Goal: Transaction & Acquisition: Purchase product/service

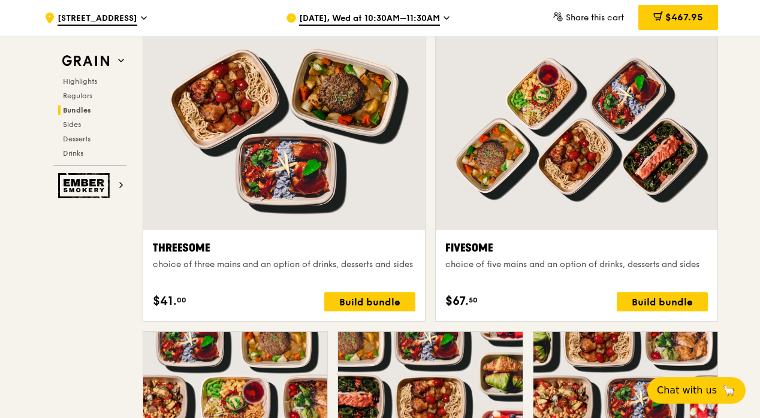
scroll to position [1874, 0]
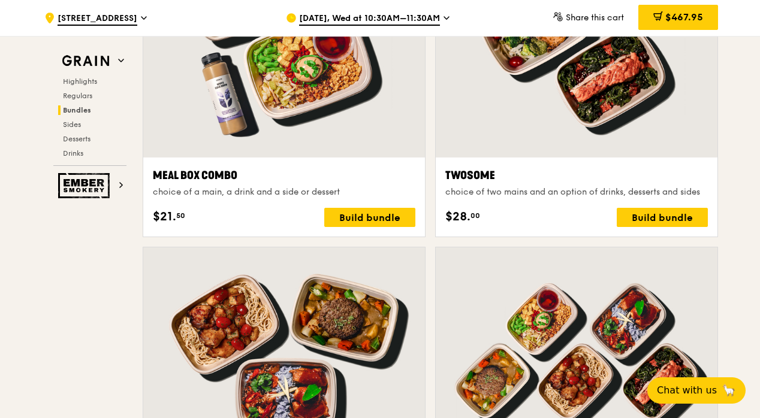
click at [437, 13] on span "[DATE], Wed at 10:30AM–11:30AM" at bounding box center [369, 19] width 141 height 13
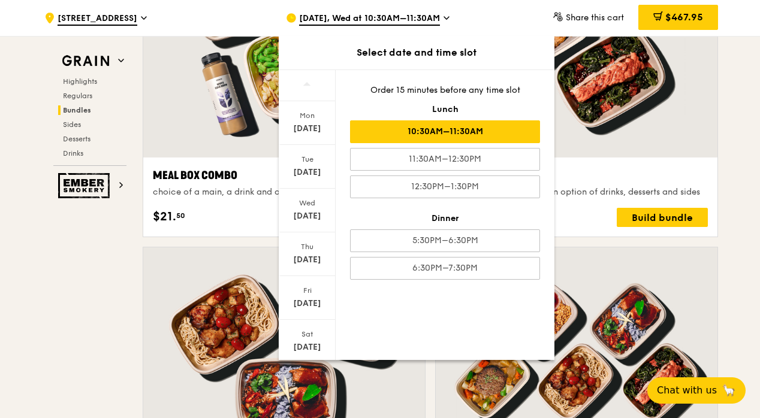
click at [437, 13] on span "[DATE], Wed at 10:30AM–11:30AM" at bounding box center [369, 19] width 141 height 13
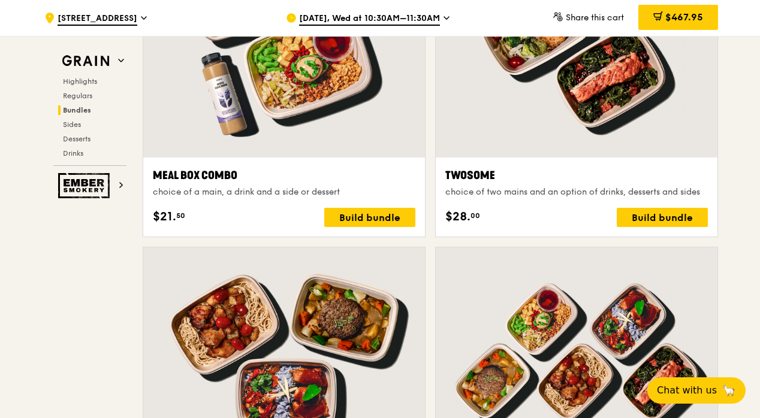
click at [440, 15] on div "[DATE], Wed at 10:30AM–11:30AM" at bounding box center [397, 18] width 222 height 36
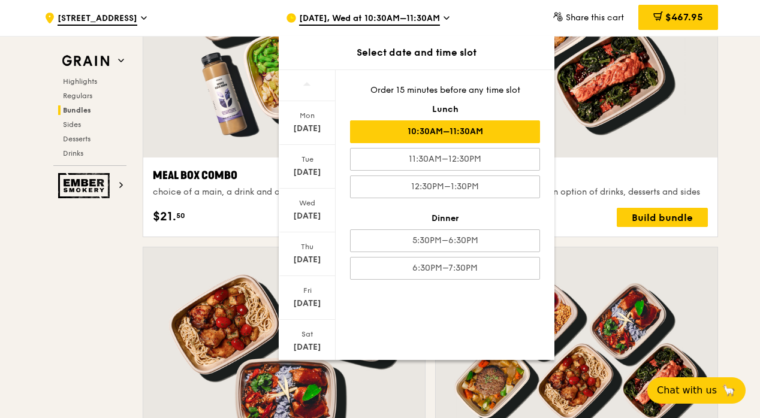
click at [440, 15] on div "[DATE], Wed at 10:30AM–11:30AM" at bounding box center [397, 18] width 222 height 36
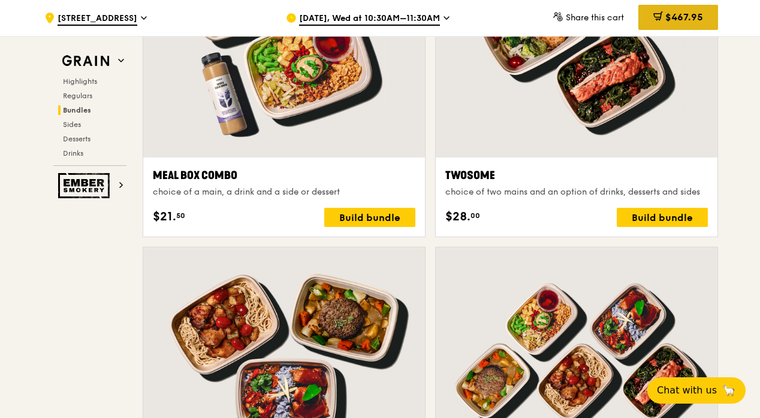
click at [676, 17] on span "$467.95" at bounding box center [684, 16] width 38 height 11
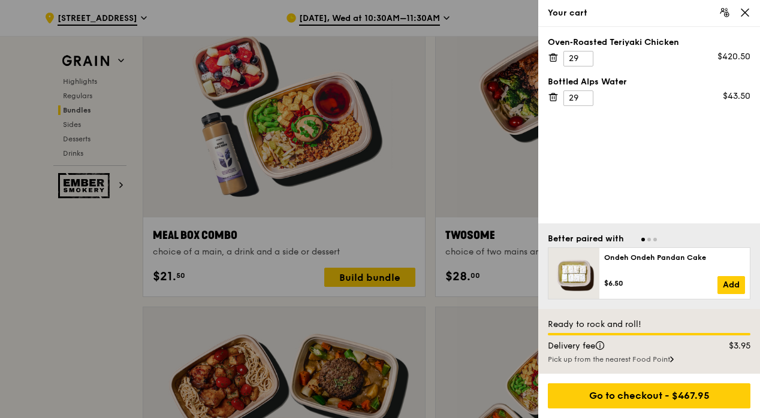
scroll to position [1634, 0]
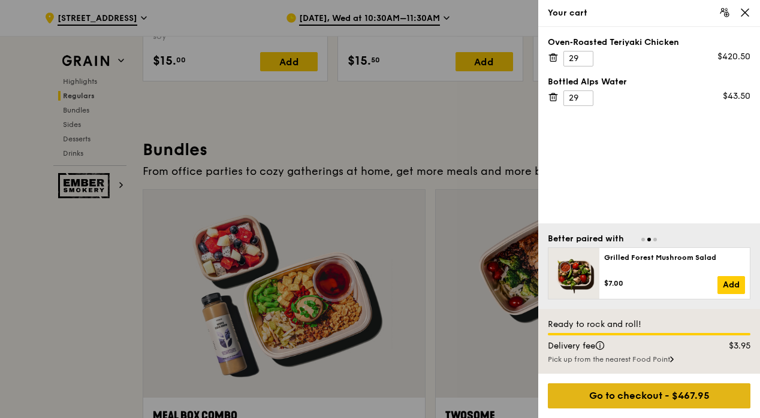
click at [648, 390] on div "Go to checkout - $467.95" at bounding box center [648, 395] width 202 height 25
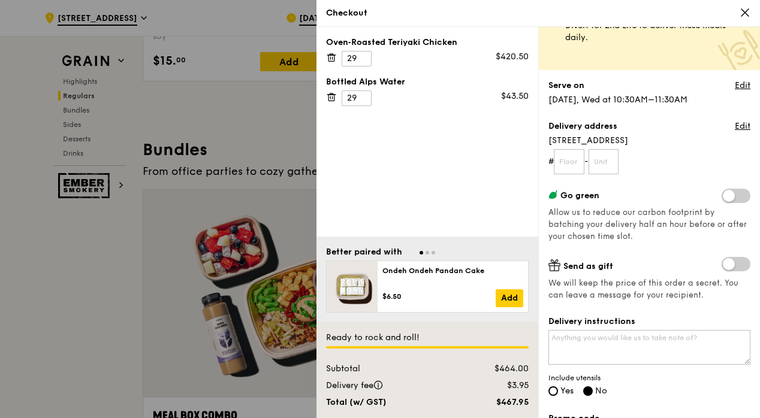
scroll to position [120, 0]
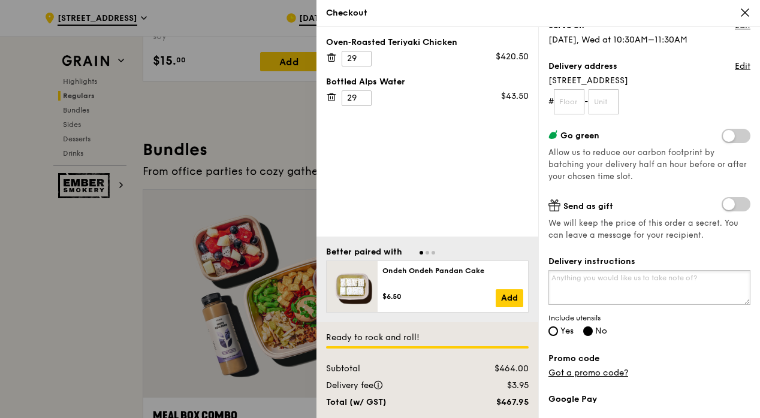
click at [665, 277] on textarea "Delivery instructions" at bounding box center [649, 287] width 202 height 35
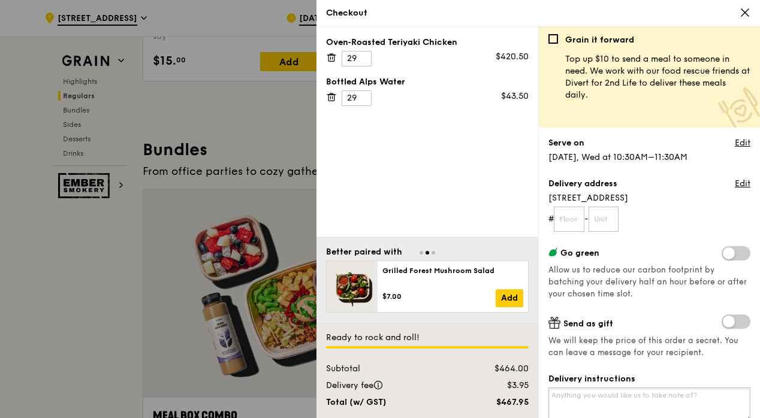
scroll to position [0, 0]
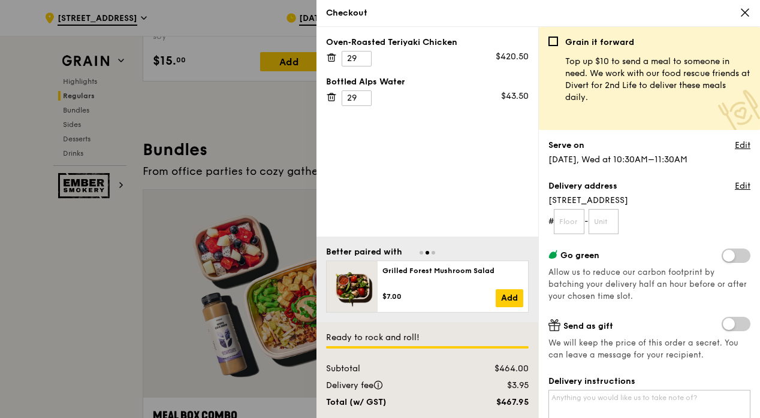
click at [744, 10] on icon at bounding box center [744, 12] width 11 height 11
